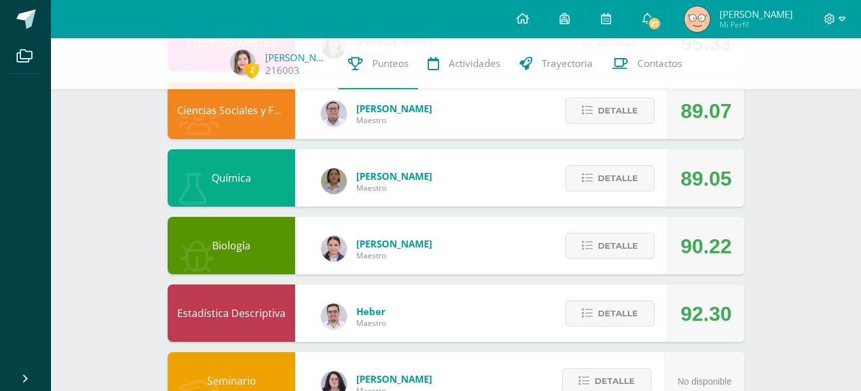
scroll to position [637, 0]
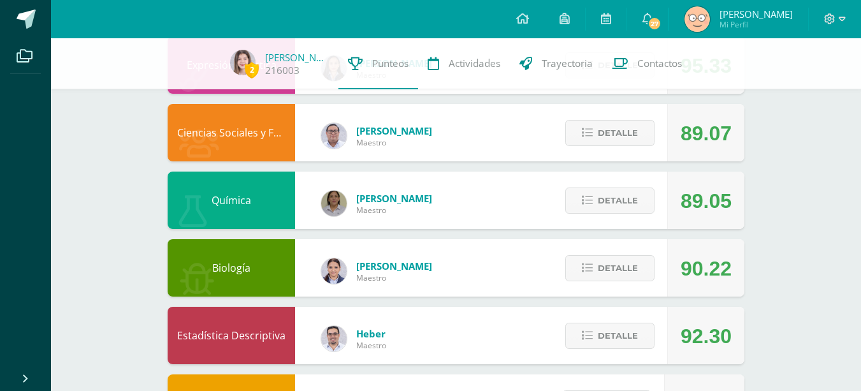
drag, startPoint x: 695, startPoint y: 339, endPoint x: 676, endPoint y: 150, distance: 190.2
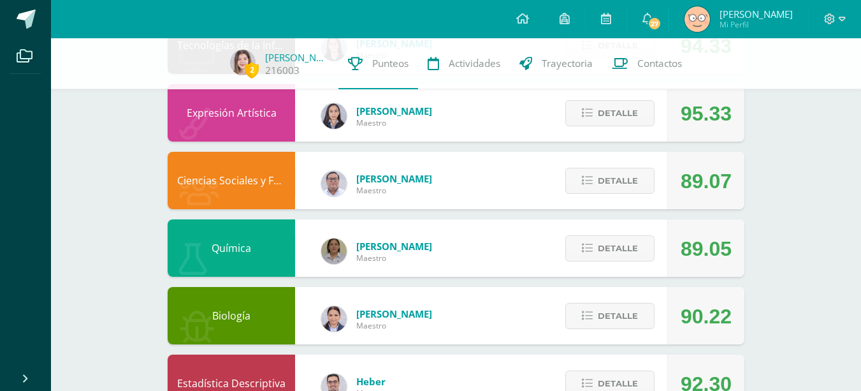
scroll to position [510, 0]
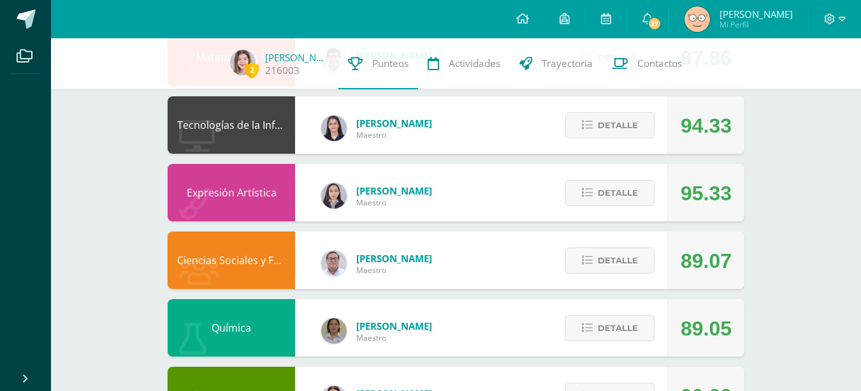
click at [694, 192] on div "95.33" at bounding box center [706, 192] width 51 height 57
click at [689, 133] on div "94.33" at bounding box center [706, 125] width 51 height 57
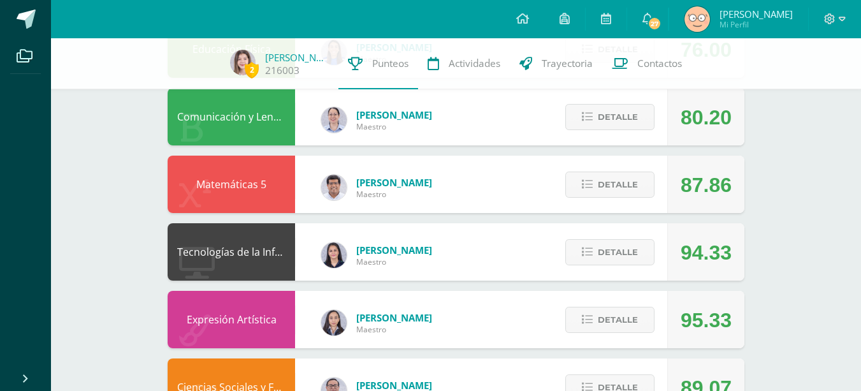
scroll to position [382, 0]
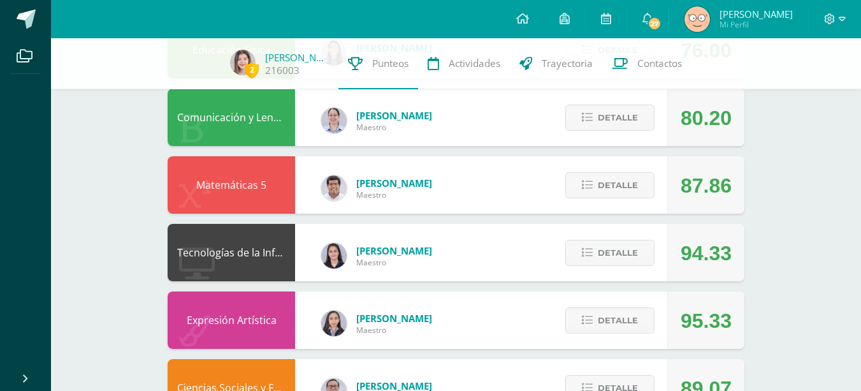
click at [686, 182] on div "87.86" at bounding box center [706, 185] width 51 height 57
click at [500, 118] on div "Comunicación y Lenguaje L3 (Inglés) 5 Cindy Castillo Maestro 80.20 Detalle" at bounding box center [456, 117] width 577 height 57
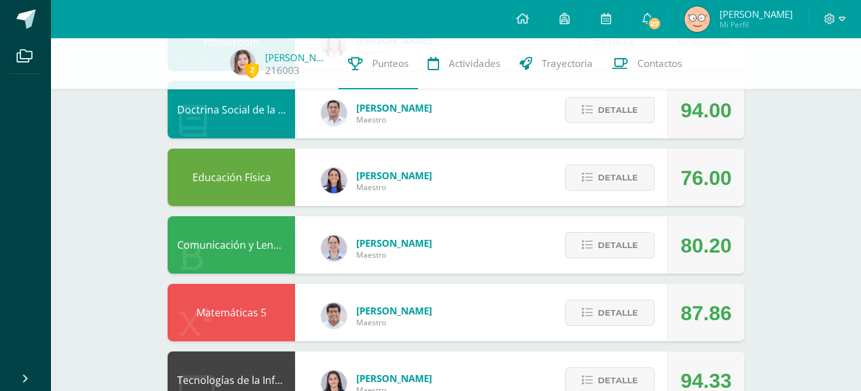
click at [528, 189] on div "Educación Física Brenda Lopez Maestro 76.00 Detalle" at bounding box center [456, 176] width 577 height 57
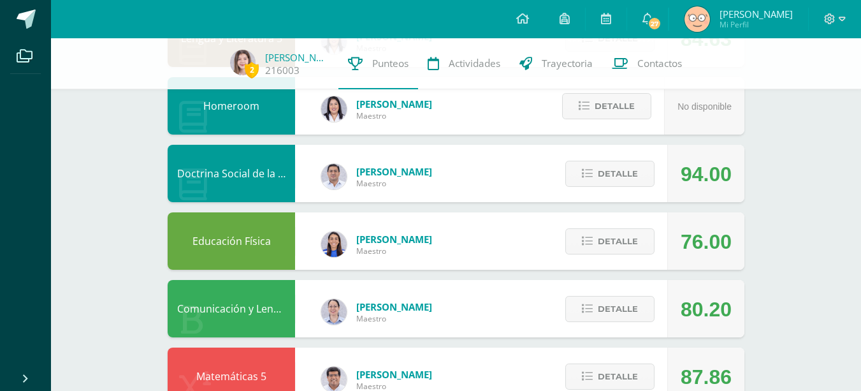
drag, startPoint x: 523, startPoint y: 162, endPoint x: 520, endPoint y: 155, distance: 7.7
click at [523, 161] on div "Doctrina Social de la Iglesia Carlos Araujo Maestro 94.00 Detalle" at bounding box center [456, 173] width 577 height 57
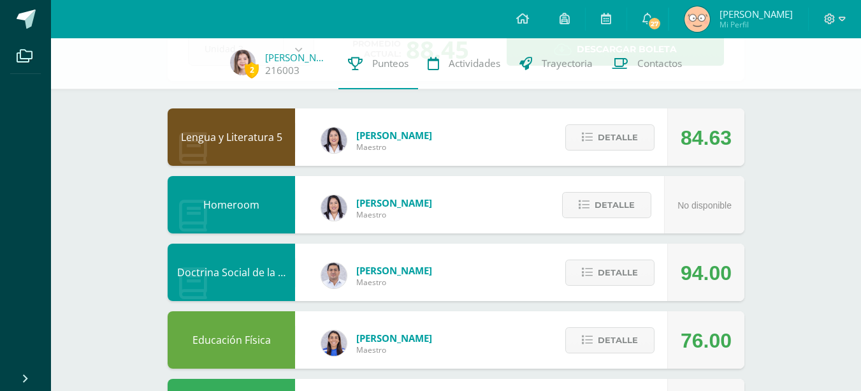
scroll to position [64, 0]
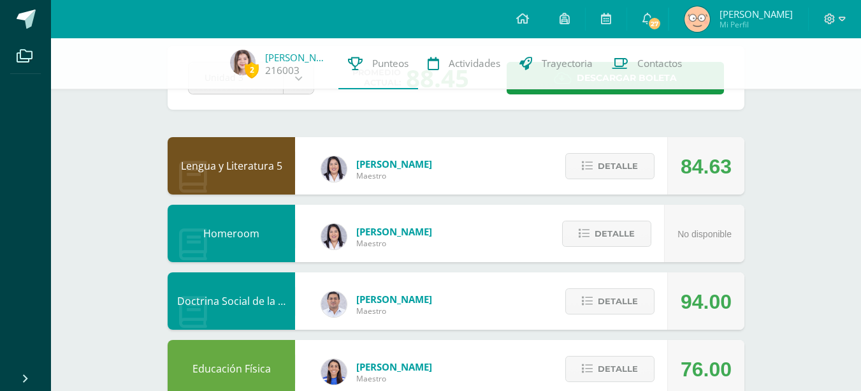
click at [483, 157] on div "Lengua y Literatura 5 Wendy Sinay Maestro 84.63 Detalle" at bounding box center [456, 165] width 577 height 57
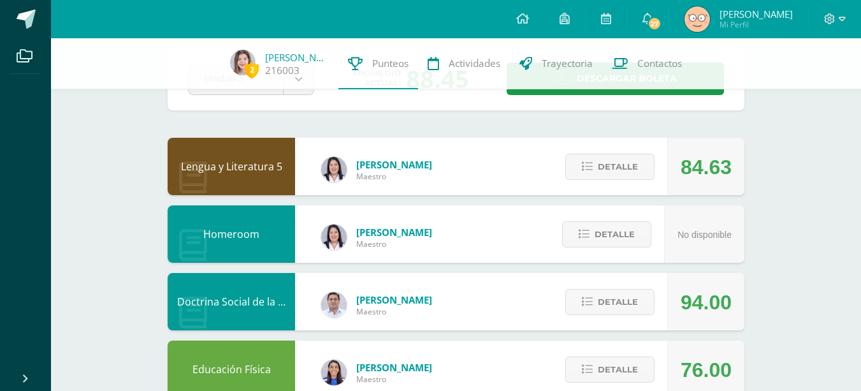
scroll to position [0, 0]
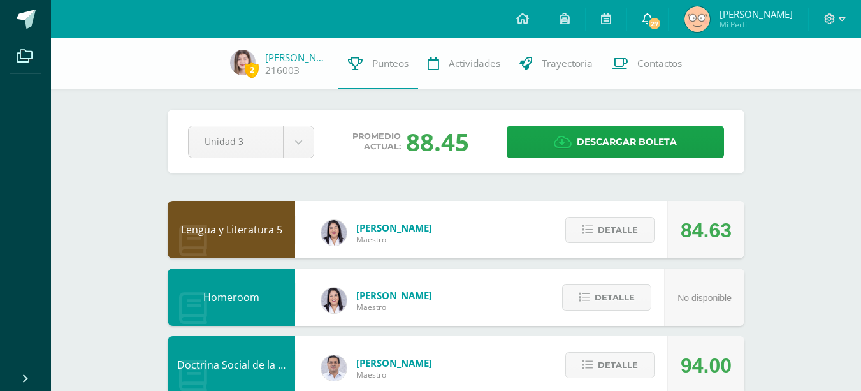
click at [653, 15] on icon at bounding box center [647, 18] width 10 height 11
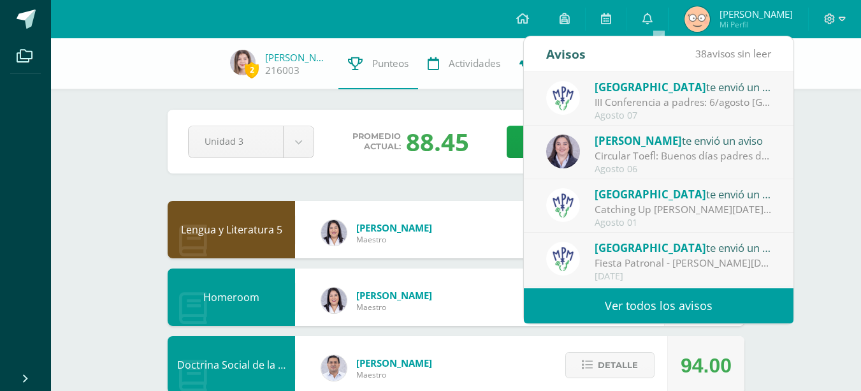
click at [644, 215] on div "Catching Up [PERSON_NAME][DATE]: Estimados padres de familia: Compartimos con u…" at bounding box center [683, 209] width 177 height 15
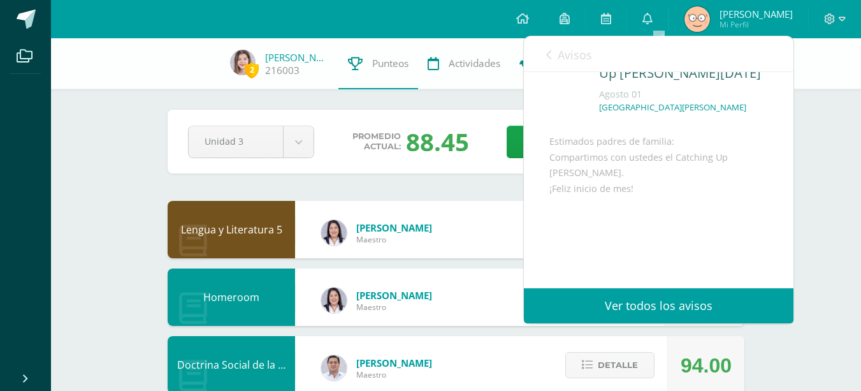
scroll to position [140, 0]
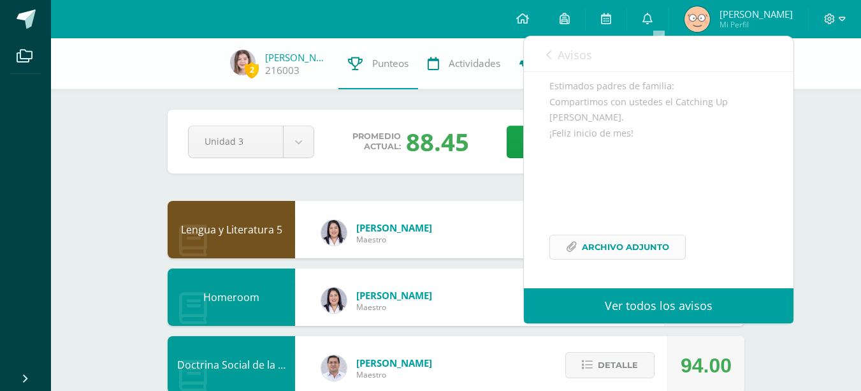
click at [606, 243] on span "Archivo Adjunto" at bounding box center [625, 247] width 87 height 24
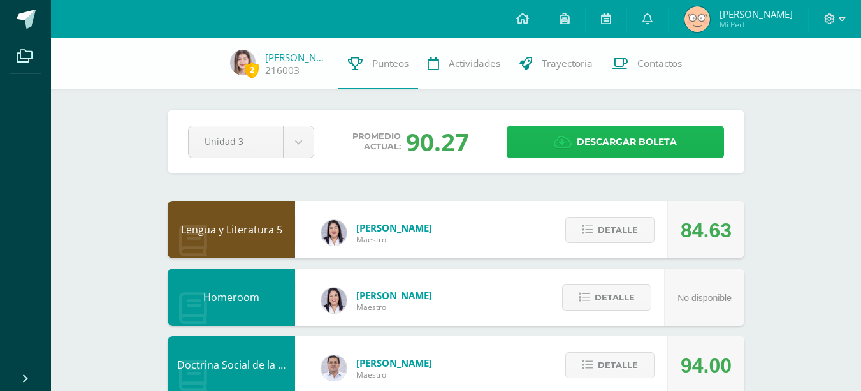
click at [607, 133] on span "Descargar boleta" at bounding box center [627, 141] width 100 height 31
